Goal: Task Accomplishment & Management: Manage account settings

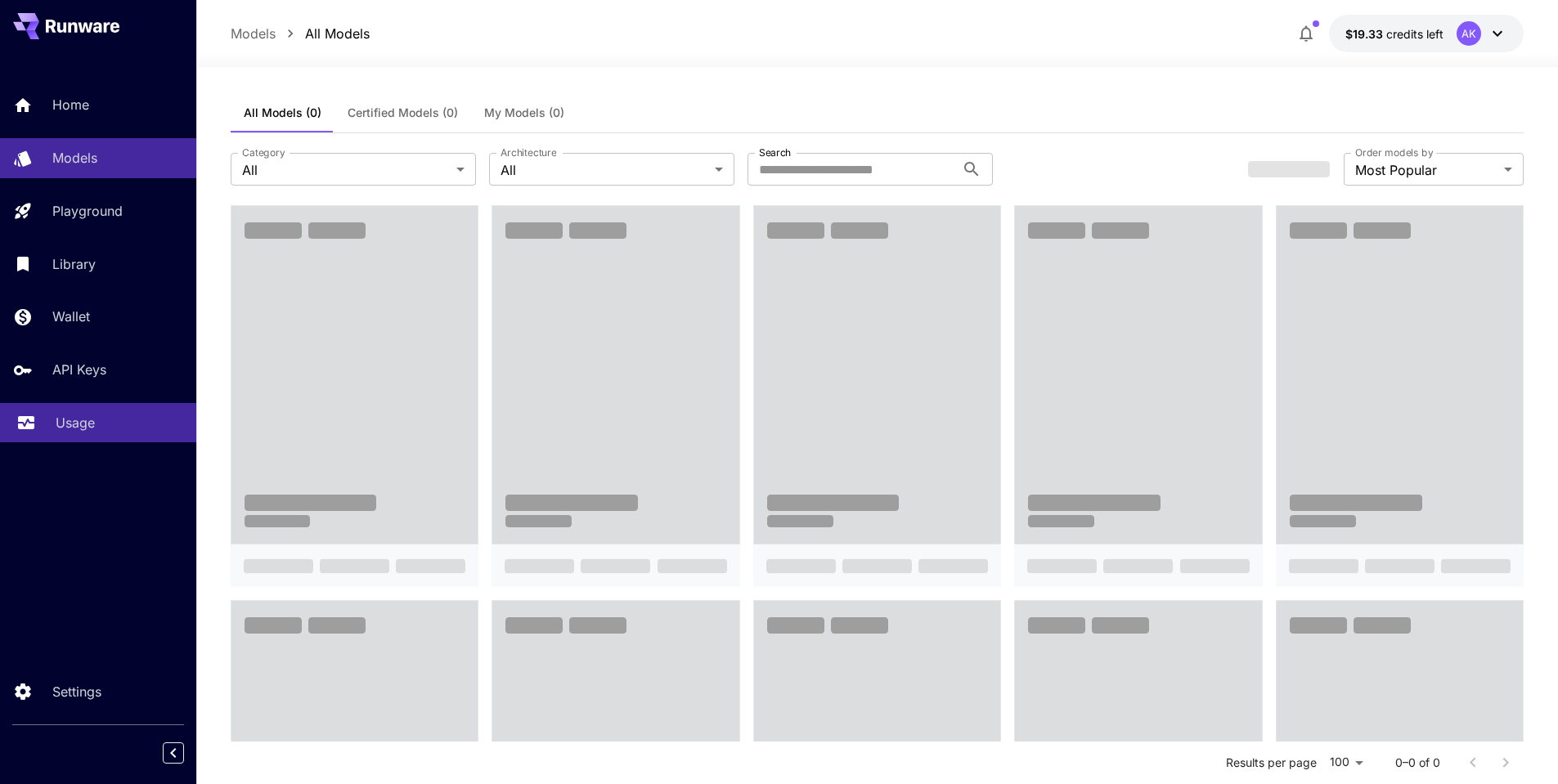
click at [72, 418] on p "Usage" at bounding box center [75, 422] width 40 height 20
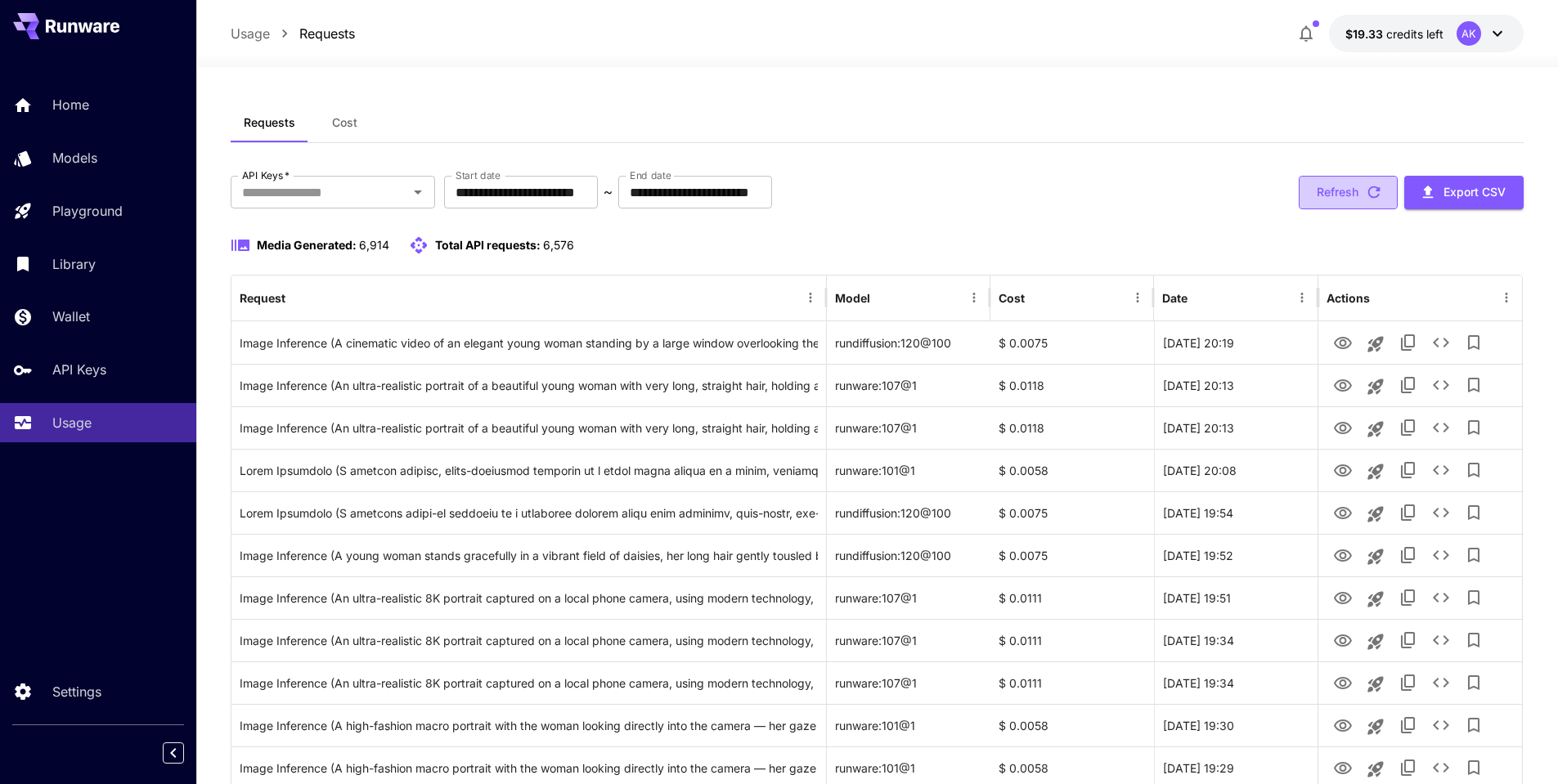
click at [1374, 189] on icon "button" at bounding box center [1374, 192] width 18 height 18
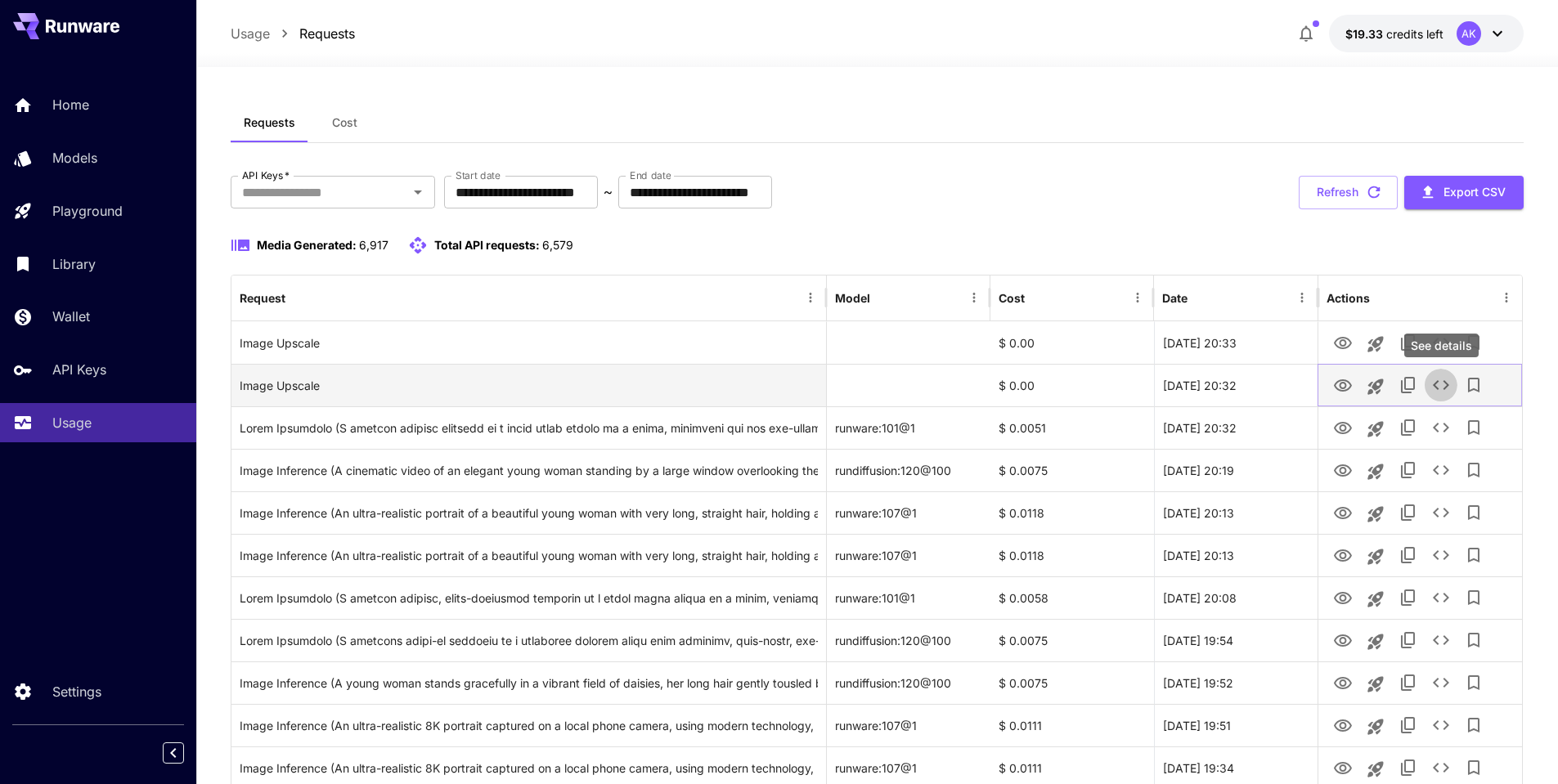
click at [1439, 386] on icon "See details" at bounding box center [1441, 385] width 20 height 20
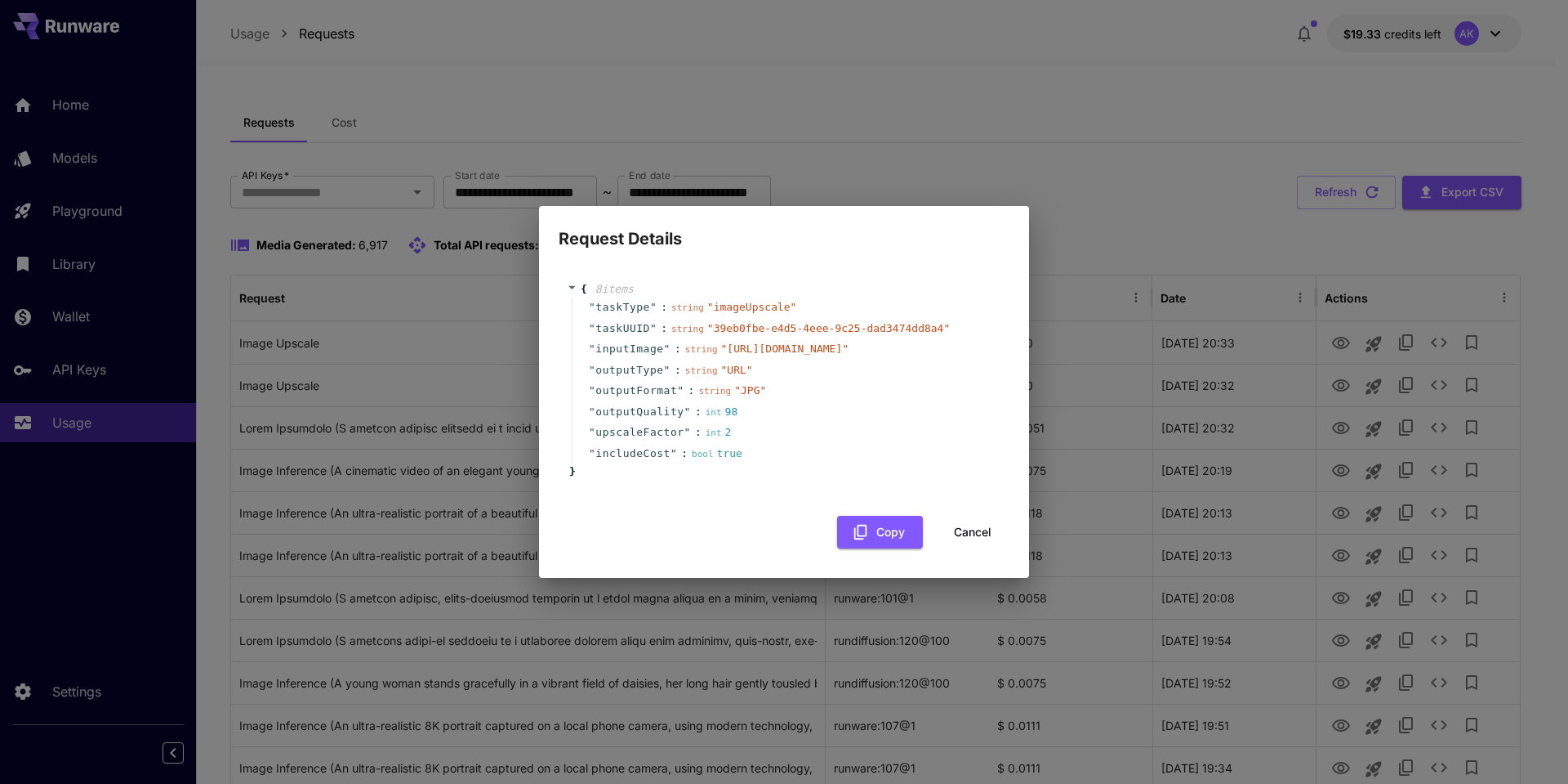
click at [985, 534] on button "Cancel" at bounding box center [973, 532] width 73 height 34
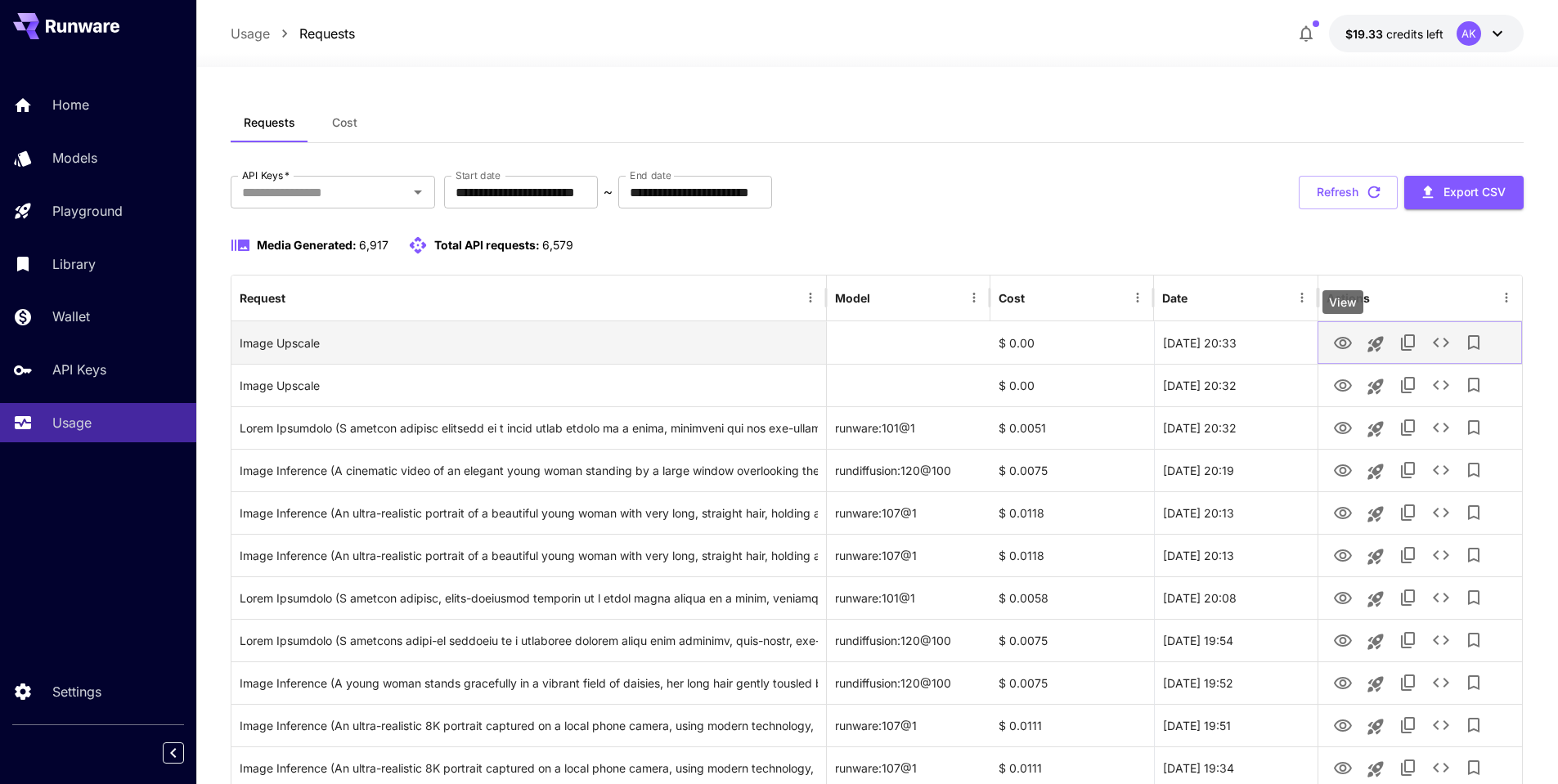
click at [1345, 340] on icon "View" at bounding box center [1343, 343] width 18 height 12
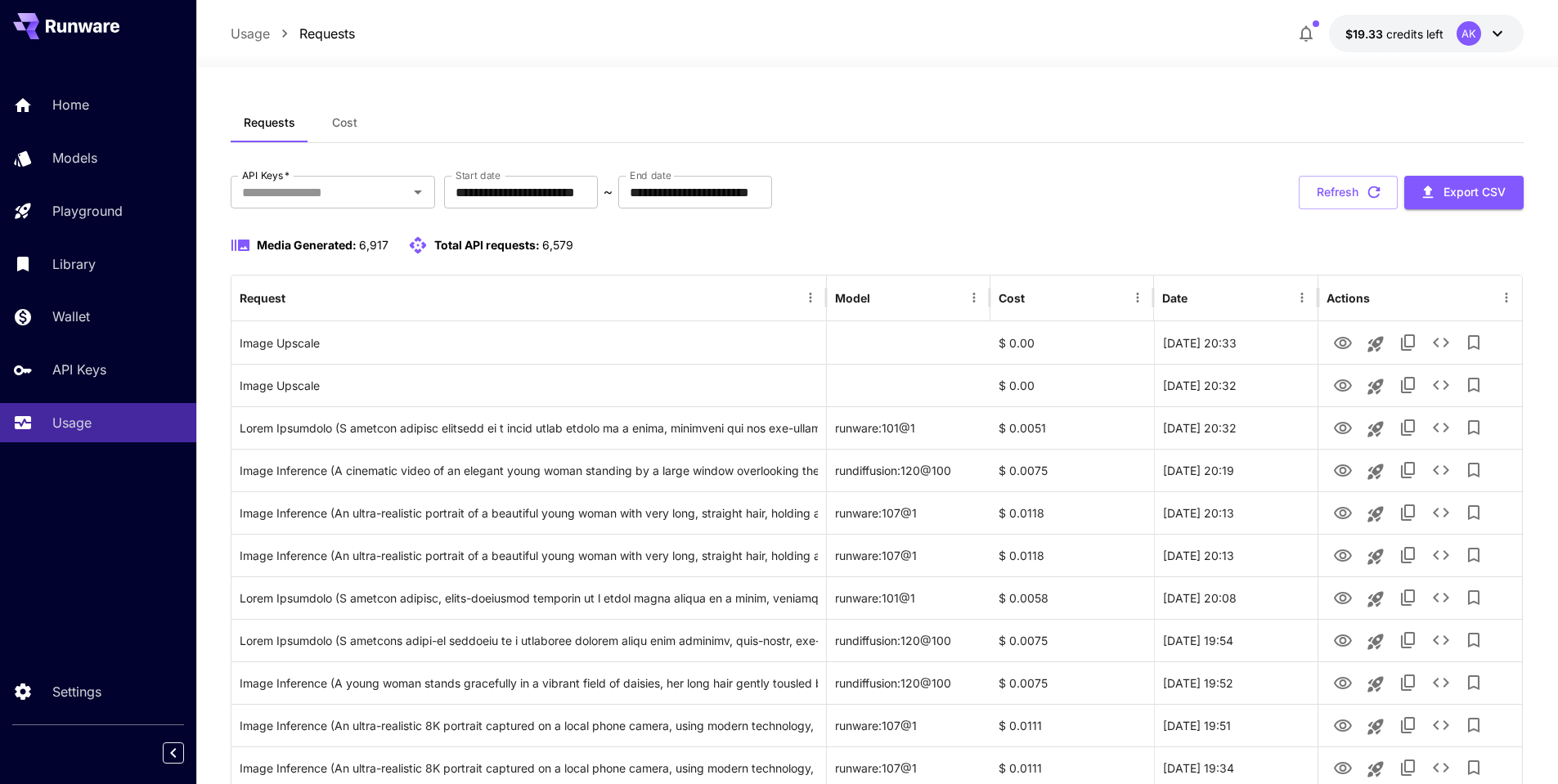
drag, startPoint x: 1380, startPoint y: 193, endPoint x: 1360, endPoint y: 218, distance: 32.0
click at [1380, 193] on icon "button" at bounding box center [1374, 192] width 18 height 18
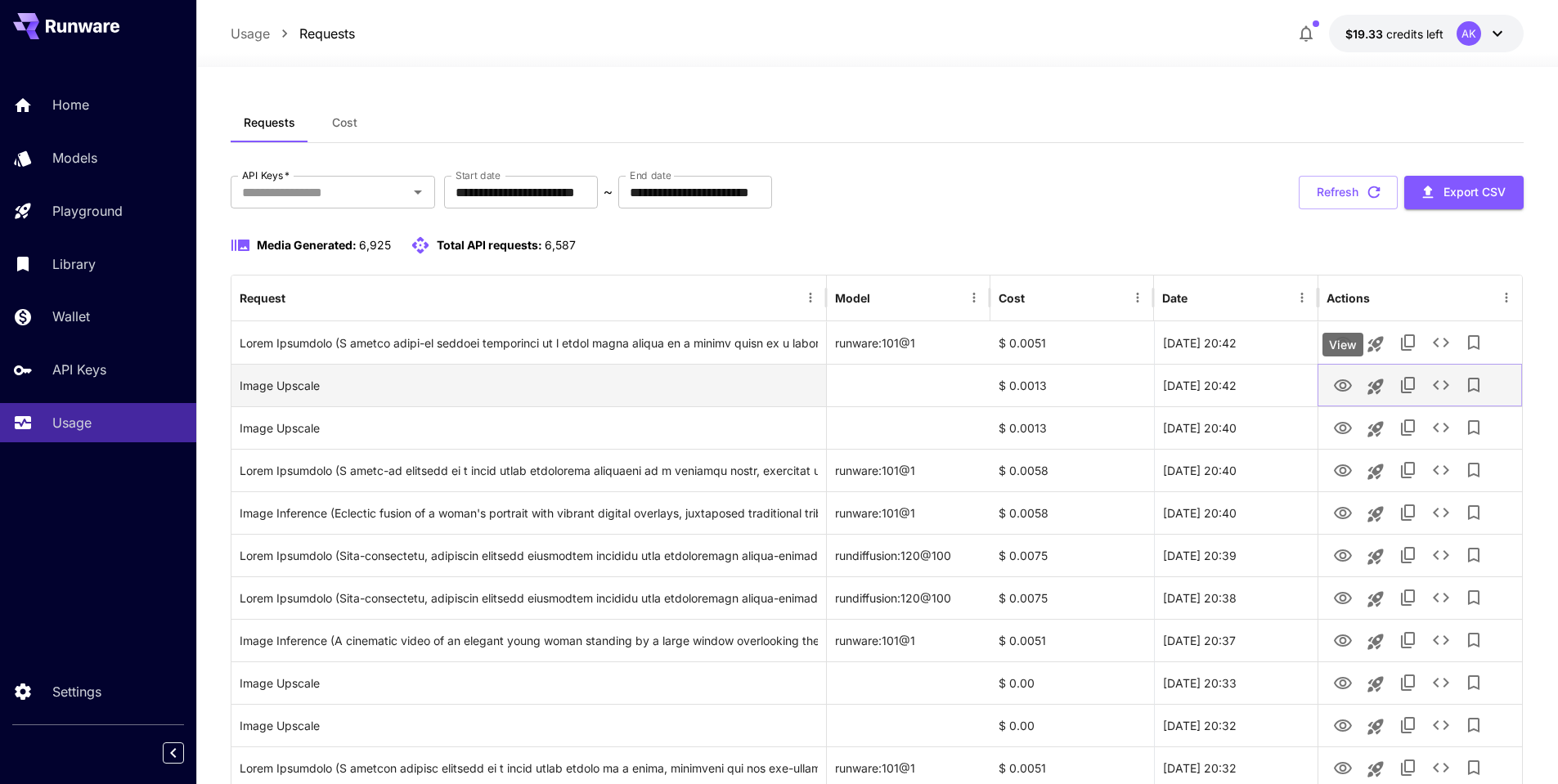
click at [1340, 383] on icon "View" at bounding box center [1343, 386] width 20 height 20
click at [1438, 387] on icon "See details" at bounding box center [1441, 385] width 20 height 20
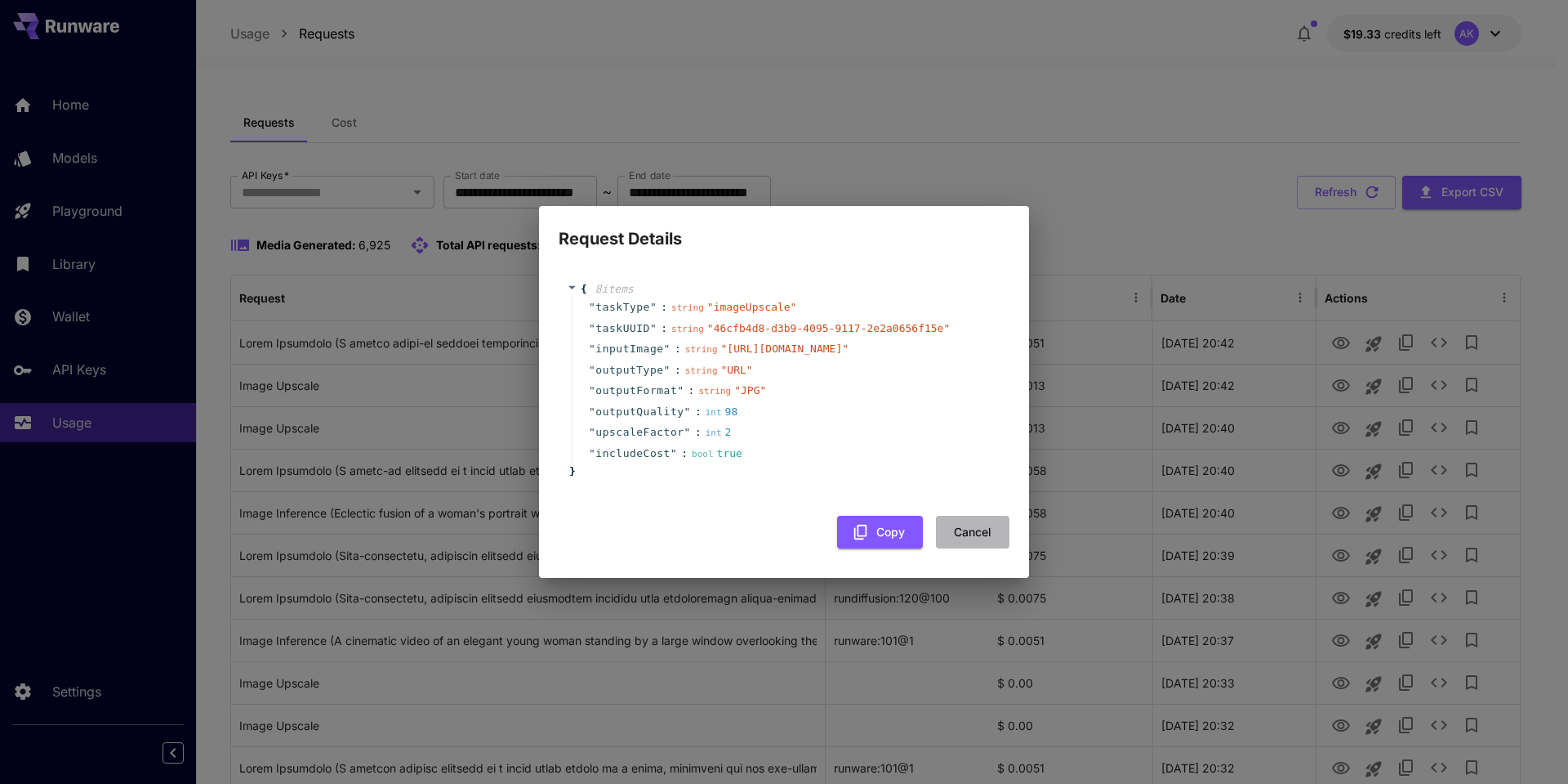
click at [985, 538] on button "Cancel" at bounding box center [973, 532] width 73 height 34
